Goal: Information Seeking & Learning: Check status

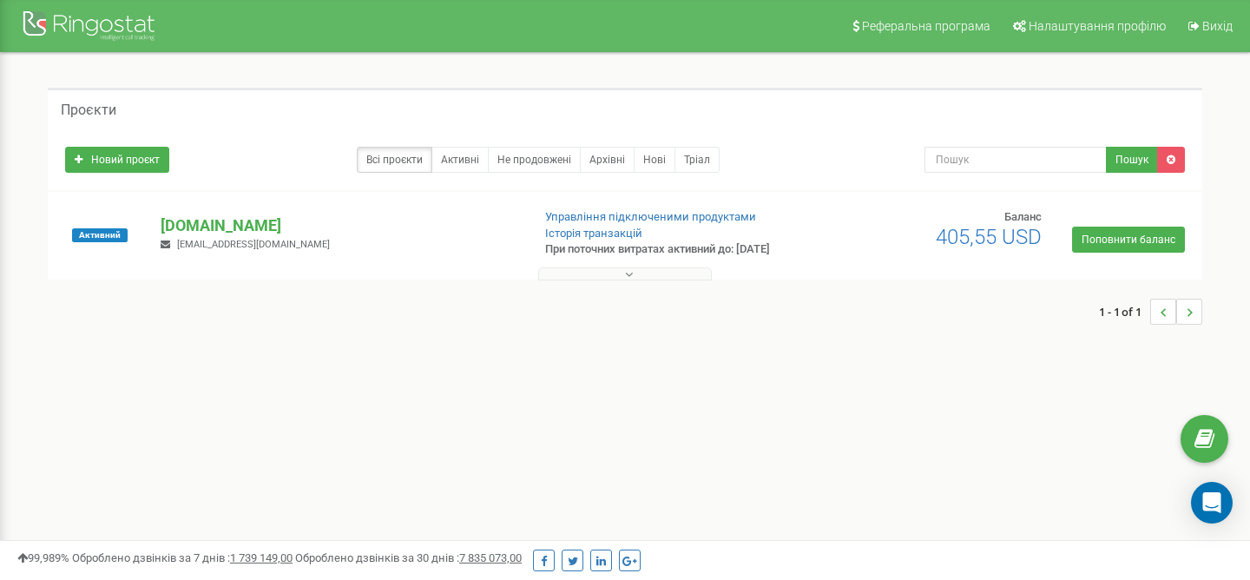
click at [654, 260] on div "Активний study-less.school supmanager4studyless2023@gmail.com Управління підклю…" at bounding box center [625, 243] width 1146 height 69
click at [650, 263] on div at bounding box center [625, 269] width 1146 height 17
click at [649, 274] on button at bounding box center [625, 273] width 174 height 13
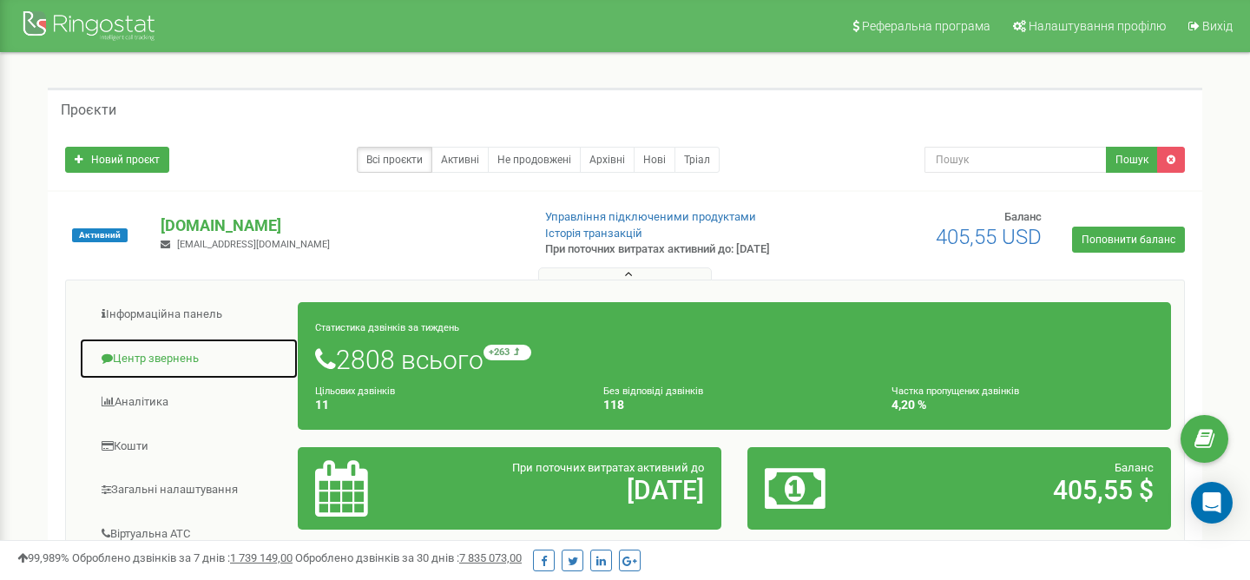
click at [185, 345] on link "Центр звернень" at bounding box center [189, 359] width 220 height 43
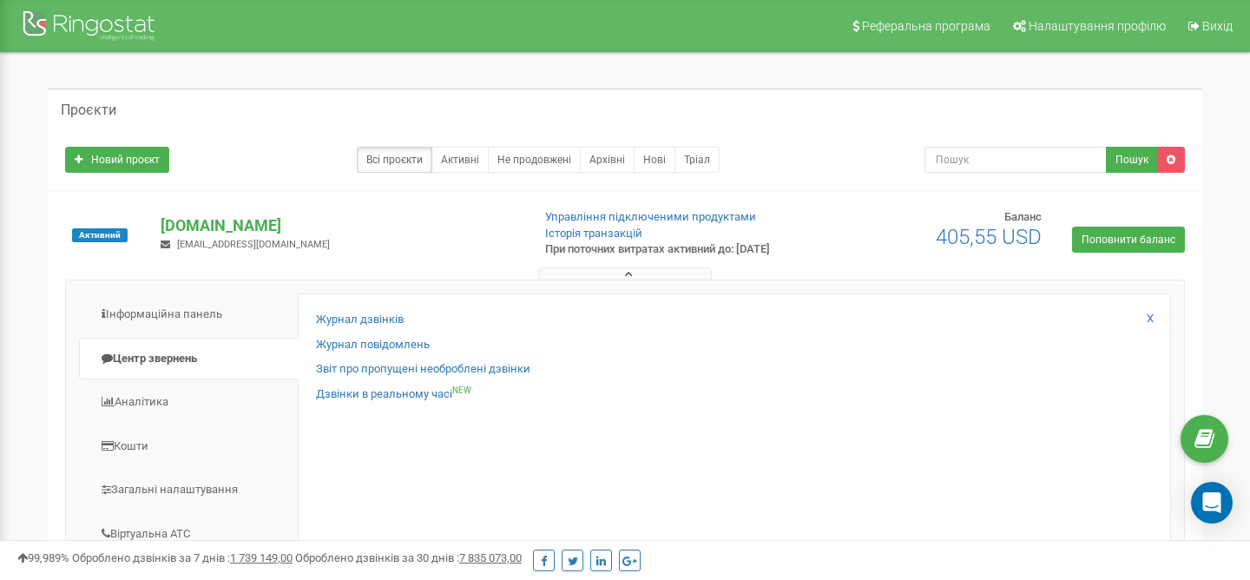
click at [324, 310] on div "Журнал дзвінків Журнал повідомлень Звіт про пропущені необроблені дзвінки Дзвін…" at bounding box center [734, 573] width 873 height 561
click at [325, 313] on link "Журнал дзвінків" at bounding box center [360, 320] width 88 height 16
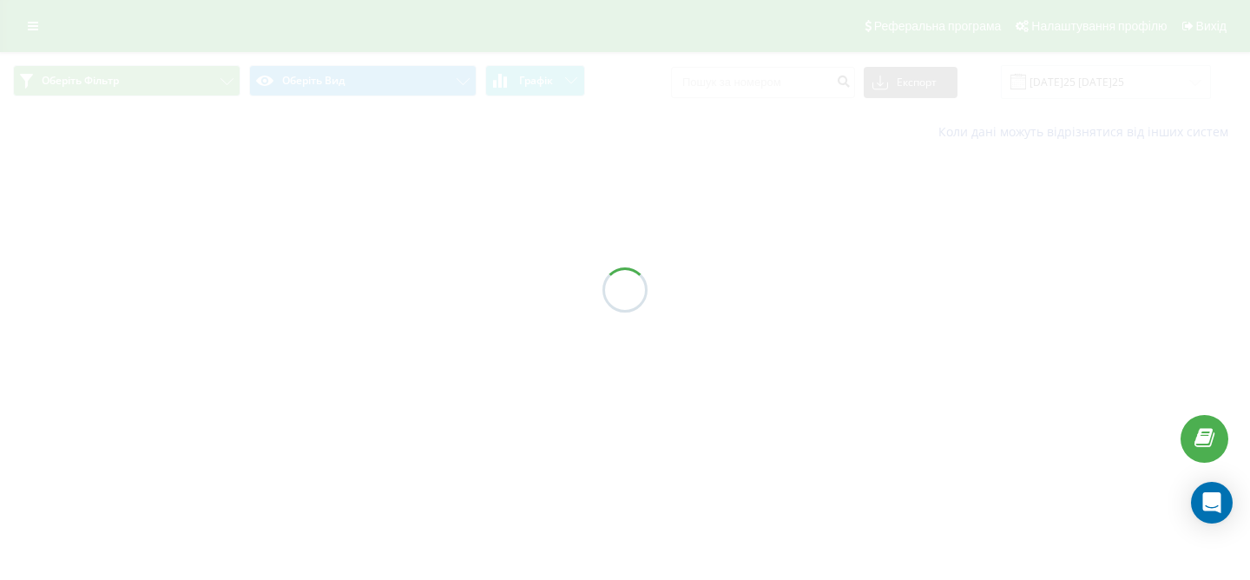
click at [793, 78] on div at bounding box center [625, 290] width 1250 height 580
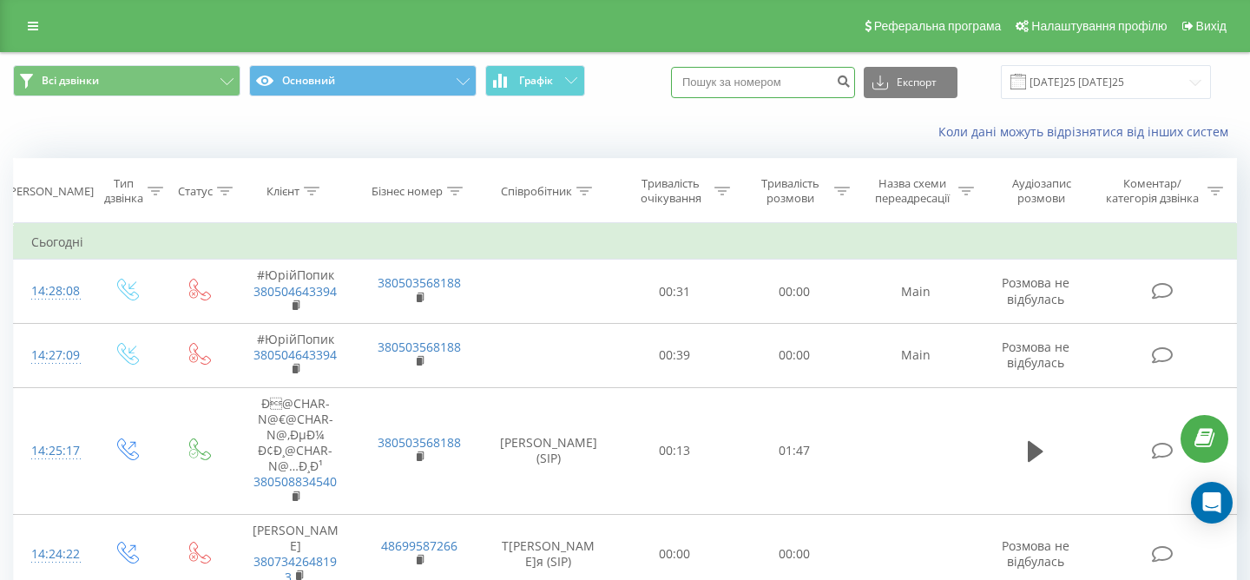
click at [774, 82] on input at bounding box center [763, 82] width 184 height 31
paste input "+380 97 463 9981"
type input "0974639981"
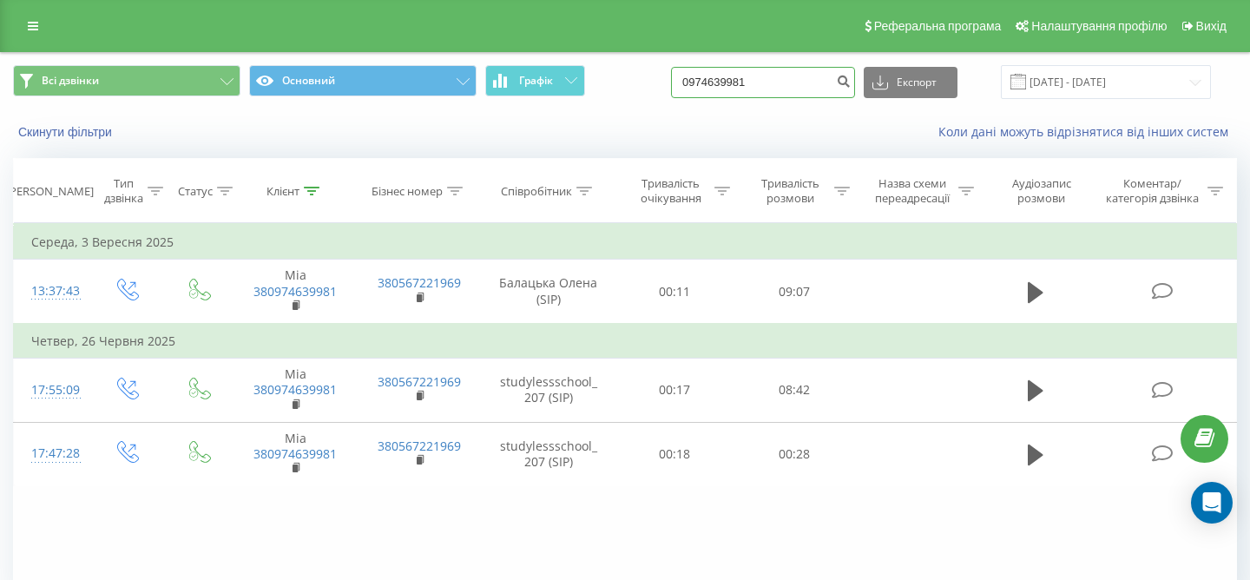
drag, startPoint x: 807, startPoint y: 80, endPoint x: 632, endPoint y: 80, distance: 175.3
click at [632, 80] on div "Всі дзвінки Основний Графік 0974639981 Експорт .csv .xls .xlsx 19.06.2025 - 19.…" at bounding box center [625, 82] width 1224 height 34
paste input "12532272558"
type input "12532272558"
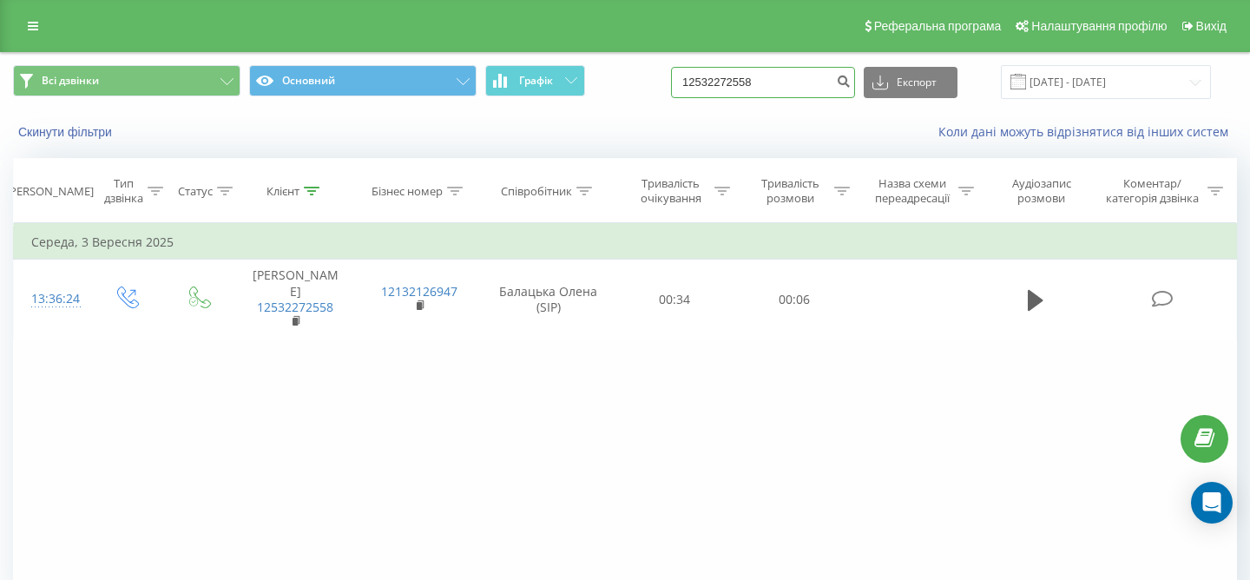
drag, startPoint x: 810, startPoint y: 82, endPoint x: 601, endPoint y: 77, distance: 209.2
click at [601, 77] on div "Всі дзвінки Основний Графік 12532272558 Експорт .csv .xls .xlsx 19.06.2025 - 19…" at bounding box center [625, 82] width 1224 height 34
paste input "38096129361"
type input "380961293618"
